Goal: Task Accomplishment & Management: Manage account settings

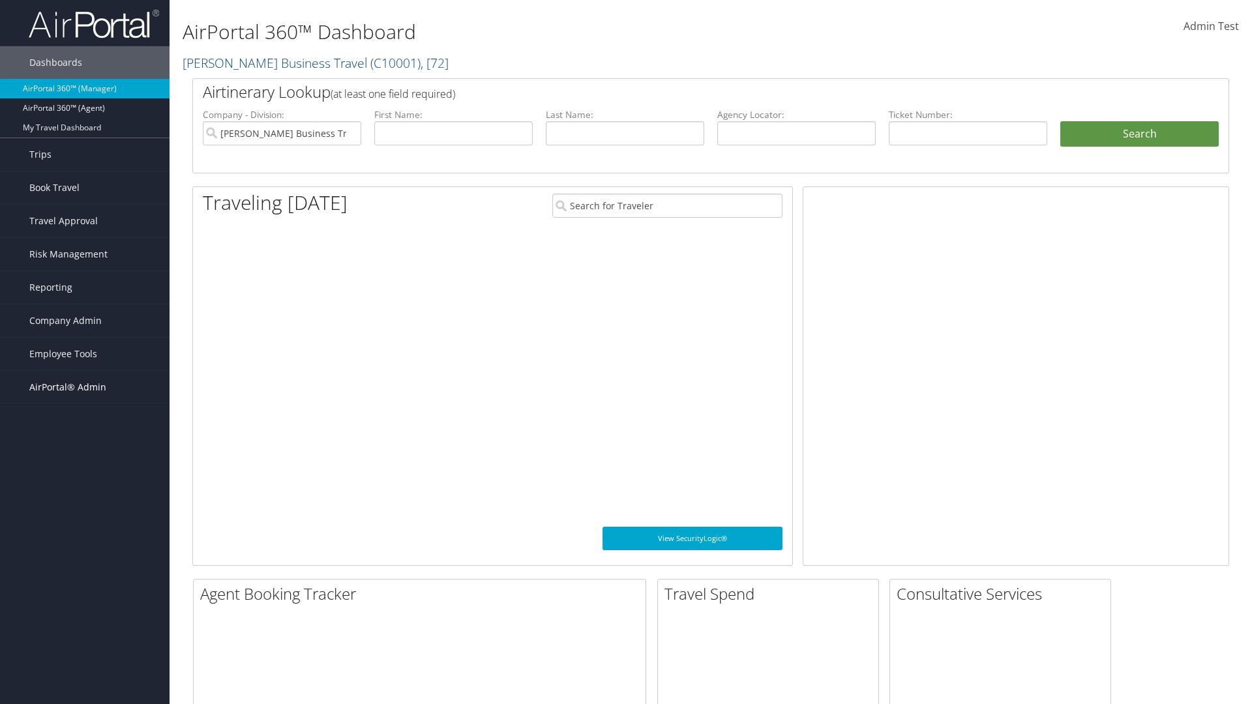
click at [85, 387] on span "AirPortal® Admin" at bounding box center [67, 387] width 77 height 33
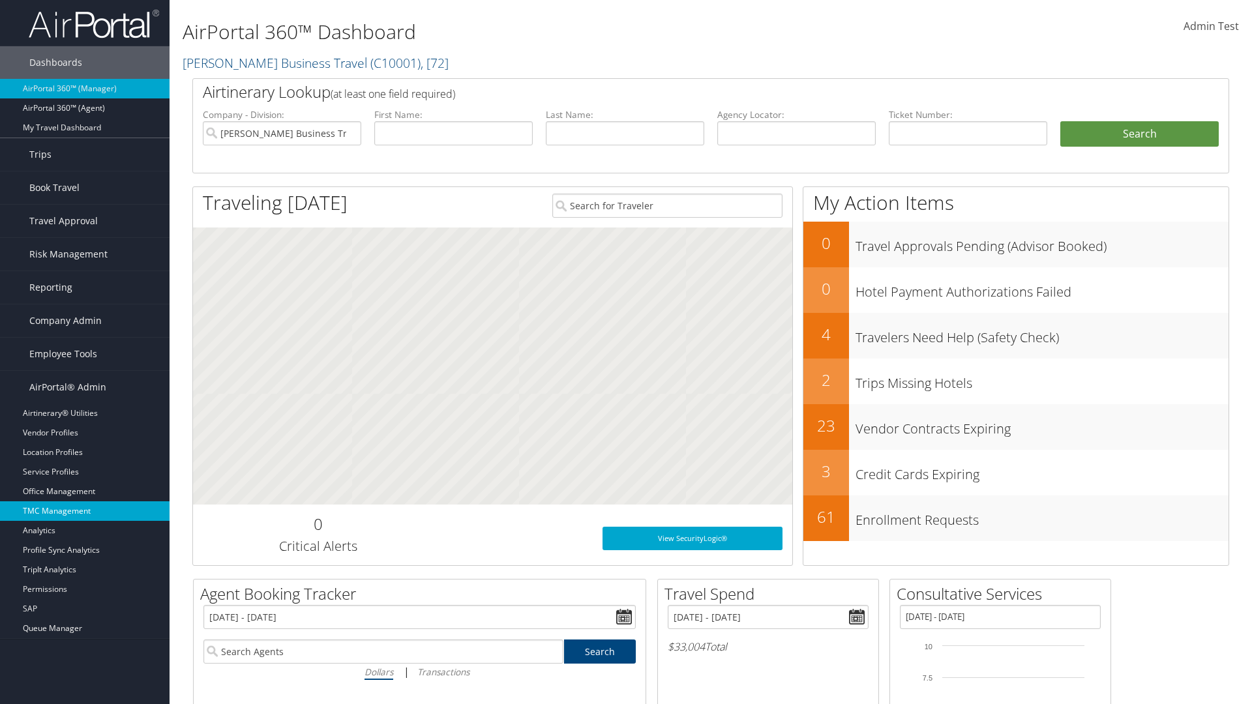
click at [85, 511] on link "TMC Management" at bounding box center [85, 511] width 170 height 20
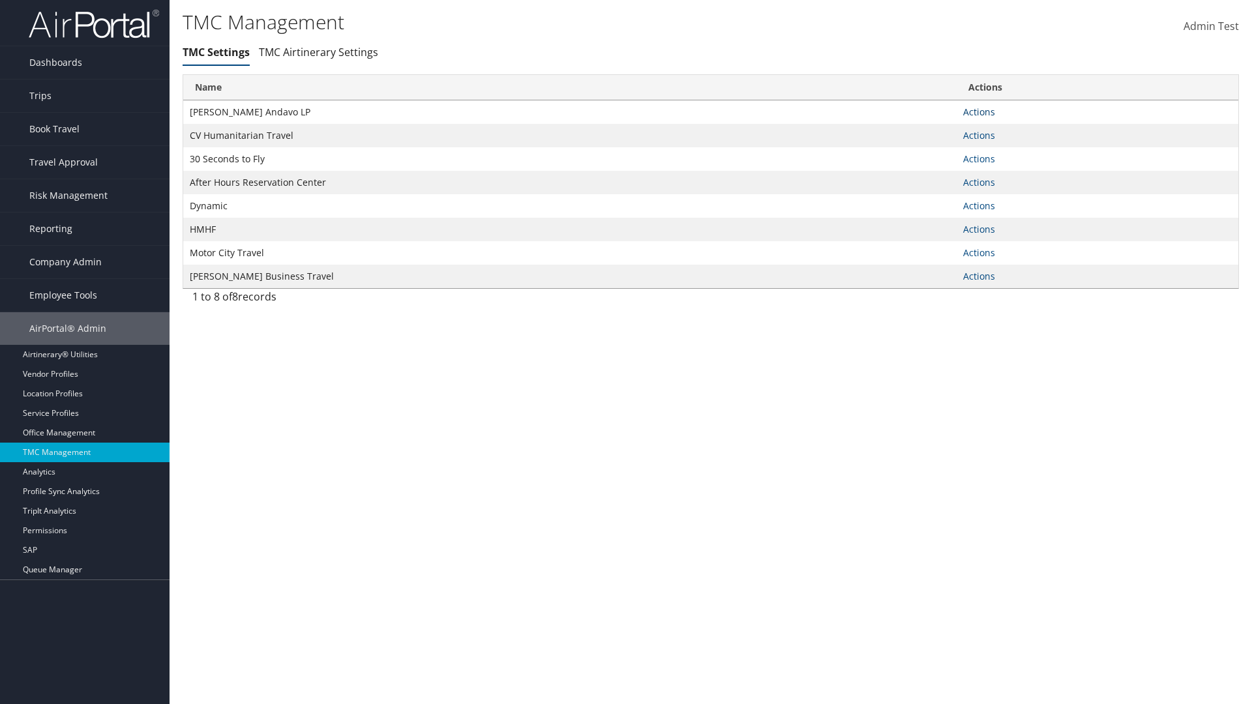
click at [979, 112] on link "Actions" at bounding box center [979, 112] width 32 height 12
